Goal: Book appointment/travel/reservation

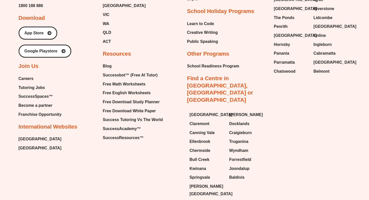
scroll to position [2184, 0]
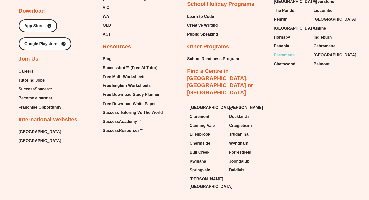
click at [280, 51] on span "Parramatta" at bounding box center [284, 55] width 21 height 8
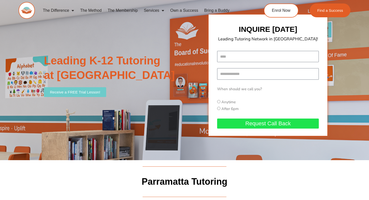
click at [80, 93] on span "Receive a FREE Trial Lesson!" at bounding box center [75, 92] width 50 height 4
click at [82, 92] on span "Receive a FREE Trial Lesson!" at bounding box center [75, 92] width 50 height 4
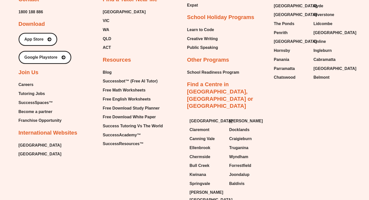
scroll to position [1317, 0]
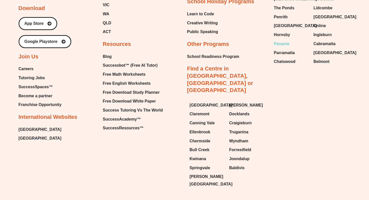
click at [282, 40] on span "Panania" at bounding box center [281, 44] width 15 height 8
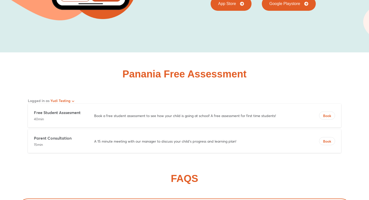
scroll to position [2294, 0]
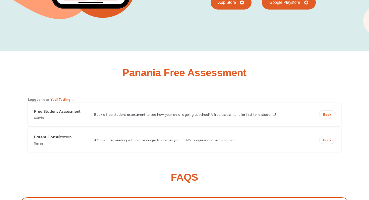
drag, startPoint x: 72, startPoint y: 122, endPoint x: 34, endPoint y: 121, distance: 38.4
click at [34, 128] on div "Parent Consultation 15min A 15 minute meeting with our manager to discuss your …" at bounding box center [184, 140] width 313 height 24
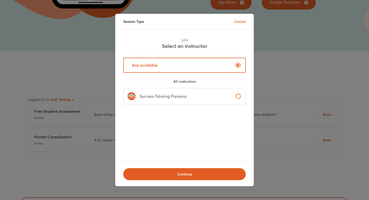
click at [246, 22] on div "Session Type Cancel" at bounding box center [184, 21] width 138 height 15
click at [244, 22] on p "Cancel" at bounding box center [240, 21] width 12 height 5
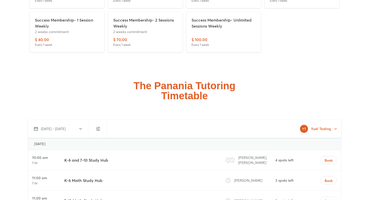
scroll to position [1327, 0]
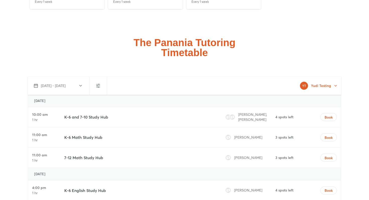
click at [177, 107] on div "K-6 and 7-10 Study Hub" at bounding box center [139, 117] width 154 height 20
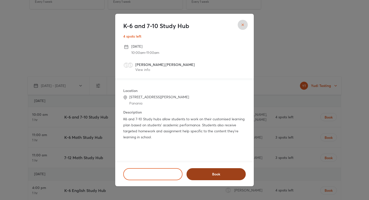
click at [225, 172] on span "Book" at bounding box center [216, 174] width 46 height 5
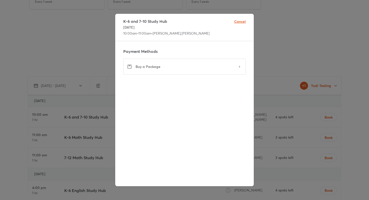
click at [241, 23] on span "Cancel" at bounding box center [240, 21] width 12 height 5
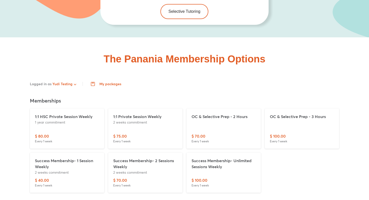
scroll to position [1143, 0]
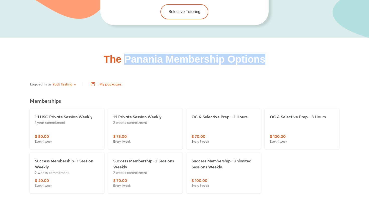
copy h2 "Panania Membership Options"
drag, startPoint x: 126, startPoint y: 43, endPoint x: 278, endPoint y: 48, distance: 152.6
click at [279, 54] on div "The Panania Membership Options" at bounding box center [185, 59] width 332 height 10
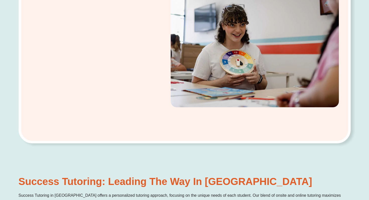
scroll to position [0, 0]
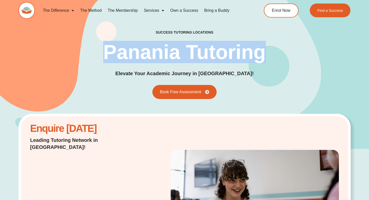
drag, startPoint x: 100, startPoint y: 53, endPoint x: 269, endPoint y: 53, distance: 169.4
click at [269, 53] on div "success tutoring locations Panania Tutoring Elevate Your Academic Journey in Pa…" at bounding box center [185, 64] width 332 height 69
copy h1 "Panania Tutoring"
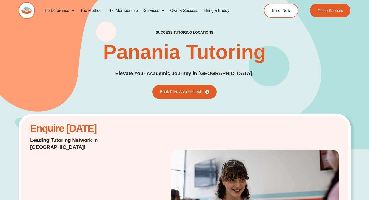
click at [132, 74] on div "success tutoring locations Panania Tutoring Elevate Your Academic Journey in Pa…" at bounding box center [185, 64] width 332 height 69
copy p "Elevate Your Academic Journey in Panania!"
drag, startPoint x: 133, startPoint y: 74, endPoint x: 244, endPoint y: 76, distance: 110.9
click at [244, 76] on div "success tutoring locations Panania Tutoring Elevate Your Academic Journey in Pa…" at bounding box center [185, 64] width 332 height 69
